Goal: Transaction & Acquisition: Obtain resource

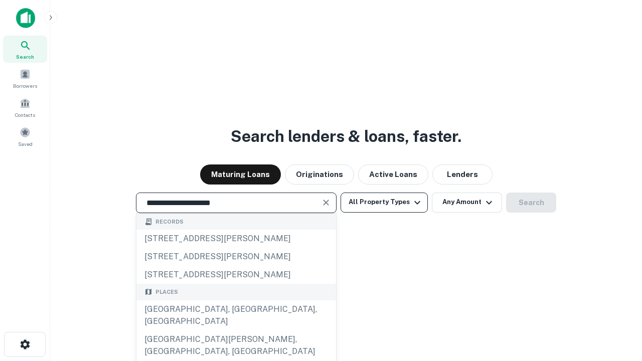
click at [236, 331] on div "[GEOGRAPHIC_DATA], [GEOGRAPHIC_DATA], [GEOGRAPHIC_DATA]" at bounding box center [237, 316] width 200 height 30
click at [384, 202] on button "All Property Types" at bounding box center [384, 203] width 87 height 20
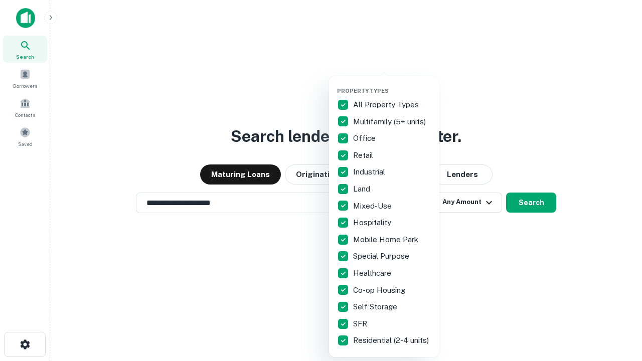
type input "**********"
click at [393, 84] on button "button" at bounding box center [392, 84] width 110 height 1
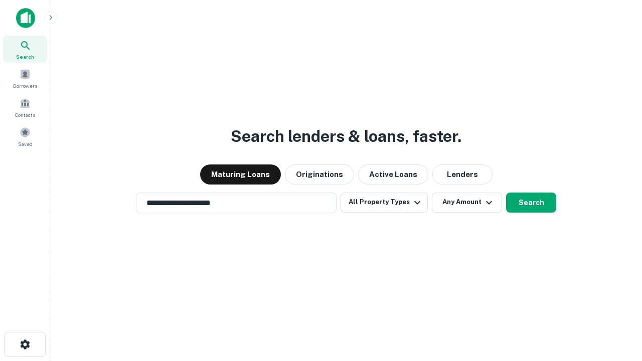
scroll to position [16, 0]
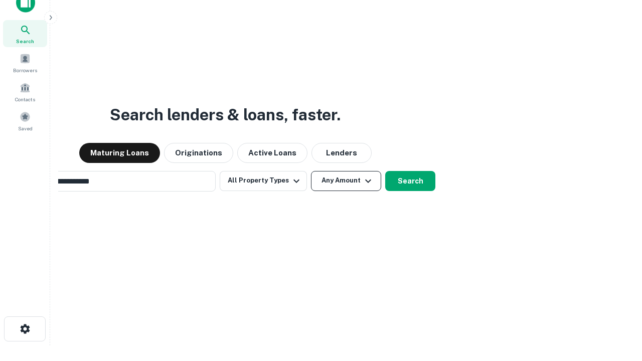
click at [311, 171] on button "Any Amount" at bounding box center [346, 181] width 70 height 20
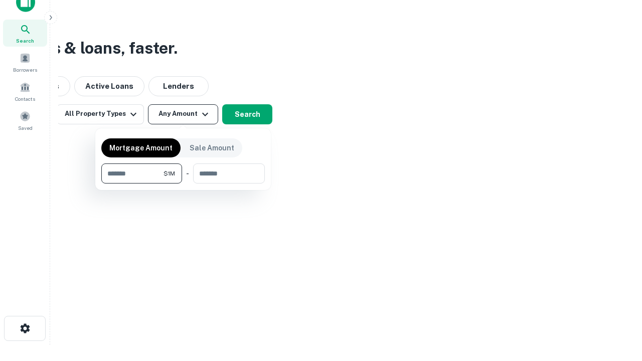
type input "*******"
click at [183, 184] on button "button" at bounding box center [183, 184] width 164 height 1
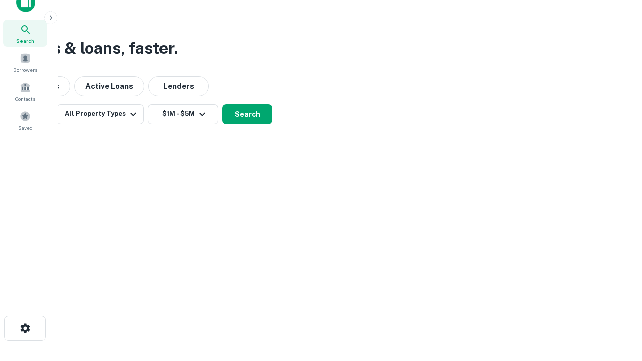
scroll to position [6, 185]
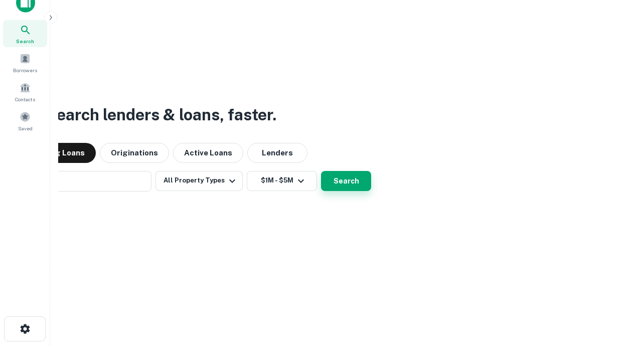
click at [321, 171] on button "Search" at bounding box center [346, 181] width 50 height 20
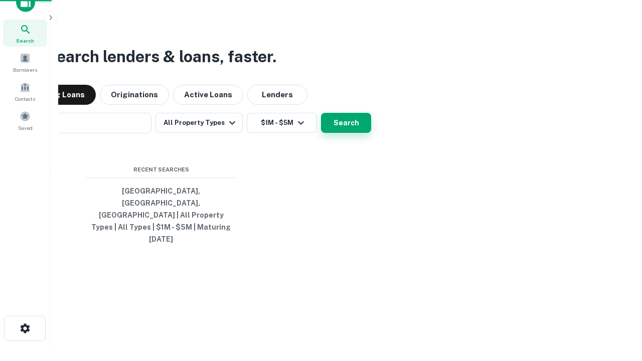
scroll to position [27, 284]
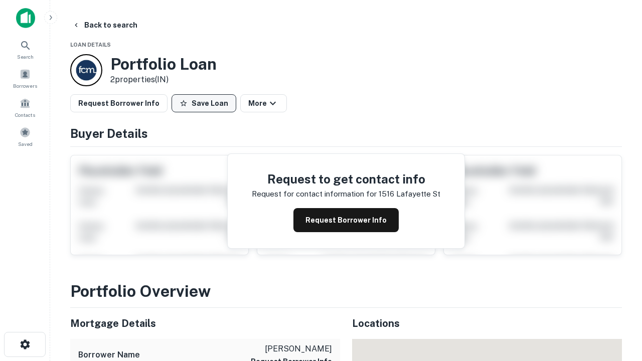
click at [204, 103] on button "Save Loan" at bounding box center [204, 103] width 65 height 18
